Goal: Task Accomplishment & Management: Use online tool/utility

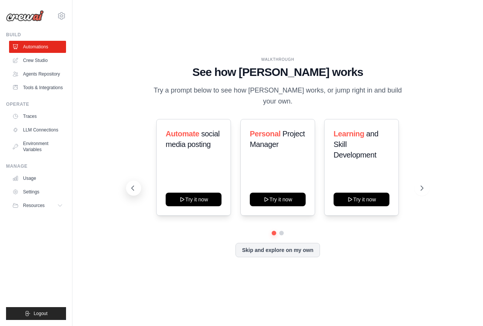
click at [131, 184] on icon at bounding box center [133, 188] width 8 height 8
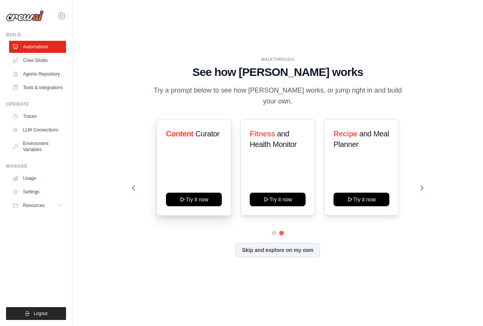
click at [203, 159] on div "Content Curator Try it now" at bounding box center [193, 167] width 75 height 97
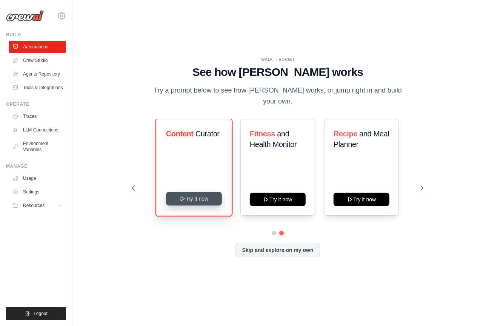
click at [181, 195] on icon at bounding box center [183, 198] width 6 height 6
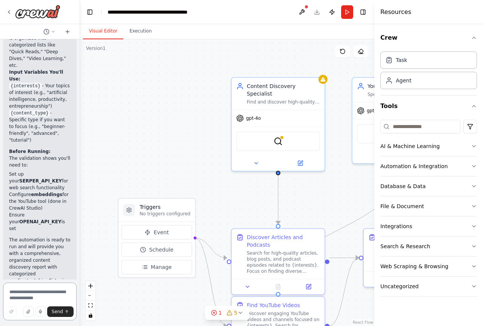
scroll to position [1091, 0]
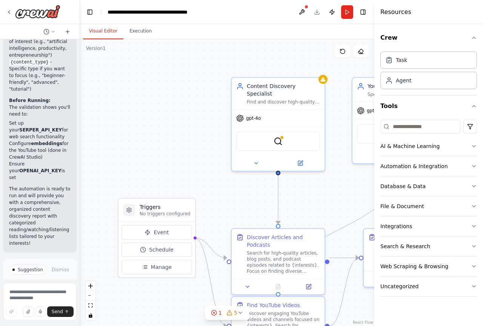
click at [396, 12] on h4 "Resources" at bounding box center [395, 12] width 31 height 9
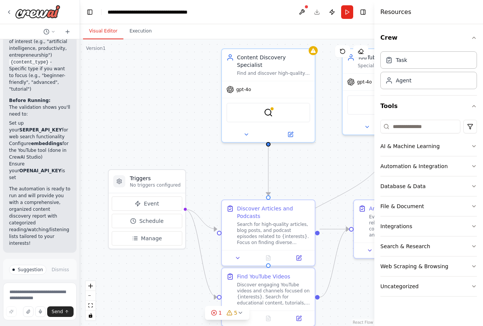
drag, startPoint x: 326, startPoint y: 204, endPoint x: 314, endPoint y: 175, distance: 31.0
click at [315, 175] on div ".deletable-edge-delete-btn { width: 20px; height: 20px; border: 0px solid #ffff…" at bounding box center [227, 182] width 294 height 286
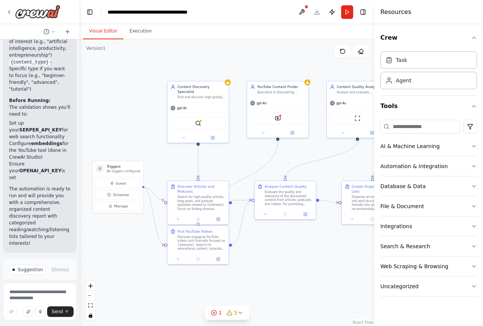
drag, startPoint x: 305, startPoint y: 164, endPoint x: 241, endPoint y: 158, distance: 64.8
click at [241, 158] on div ".deletable-edge-delete-btn { width: 20px; height: 20px; border: 0px solid #ffff…" at bounding box center [227, 182] width 294 height 286
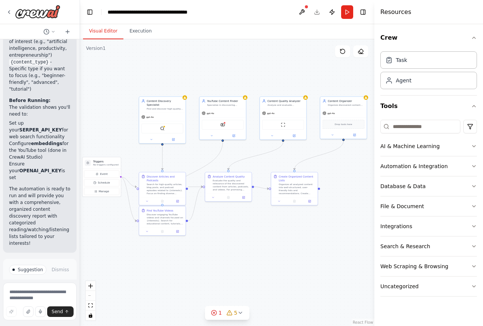
drag, startPoint x: 239, startPoint y: 159, endPoint x: 193, endPoint y: 155, distance: 45.8
click at [193, 155] on div ".deletable-edge-delete-btn { width: 20px; height: 20px; border: 0px solid #ffff…" at bounding box center [227, 182] width 294 height 286
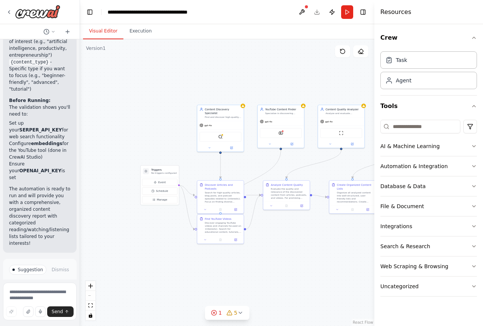
drag, startPoint x: 147, startPoint y: 158, endPoint x: 205, endPoint y: 166, distance: 58.7
click at [205, 166] on div ".deletable-edge-delete-btn { width: 20px; height: 20px; border: 0px solid #ffff…" at bounding box center [227, 182] width 294 height 286
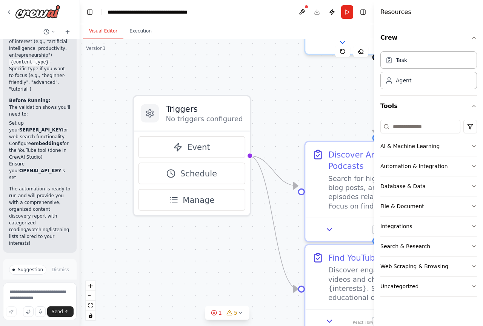
drag, startPoint x: 183, startPoint y: 163, endPoint x: 288, endPoint y: 113, distance: 116.8
click at [288, 113] on div ".deletable-edge-delete-btn { width: 20px; height: 20px; border: 0px solid #ffff…" at bounding box center [227, 182] width 294 height 286
